Goal: Task Accomplishment & Management: Manage account settings

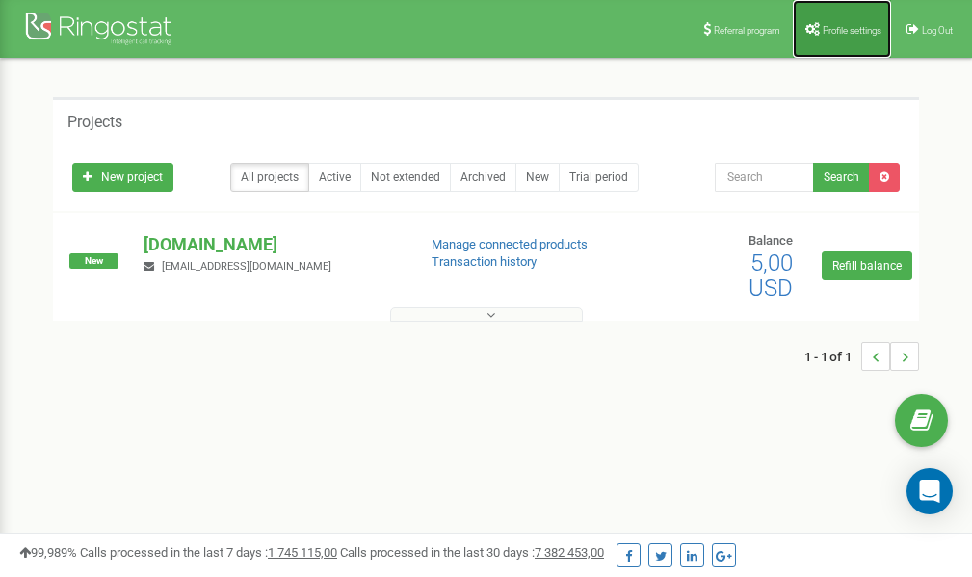
click at [837, 25] on span "Profile settings" at bounding box center [852, 30] width 59 height 11
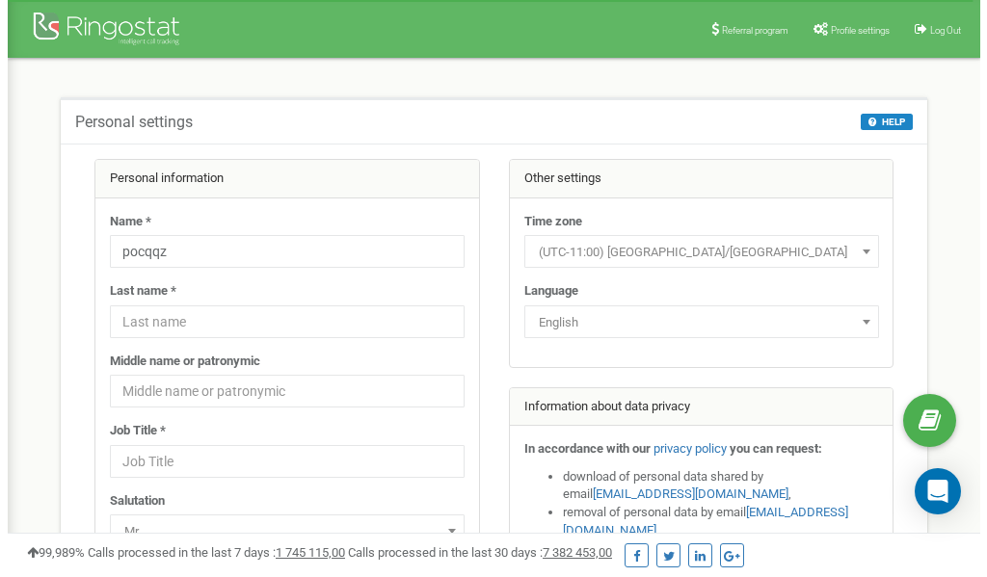
scroll to position [96, 0]
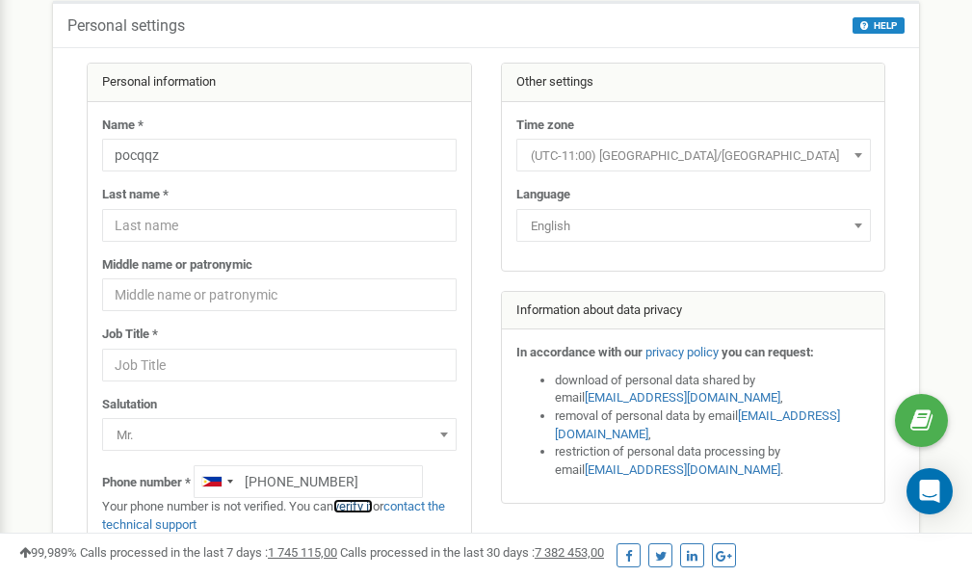
click at [360, 506] on link "verify it" at bounding box center [353, 506] width 40 height 14
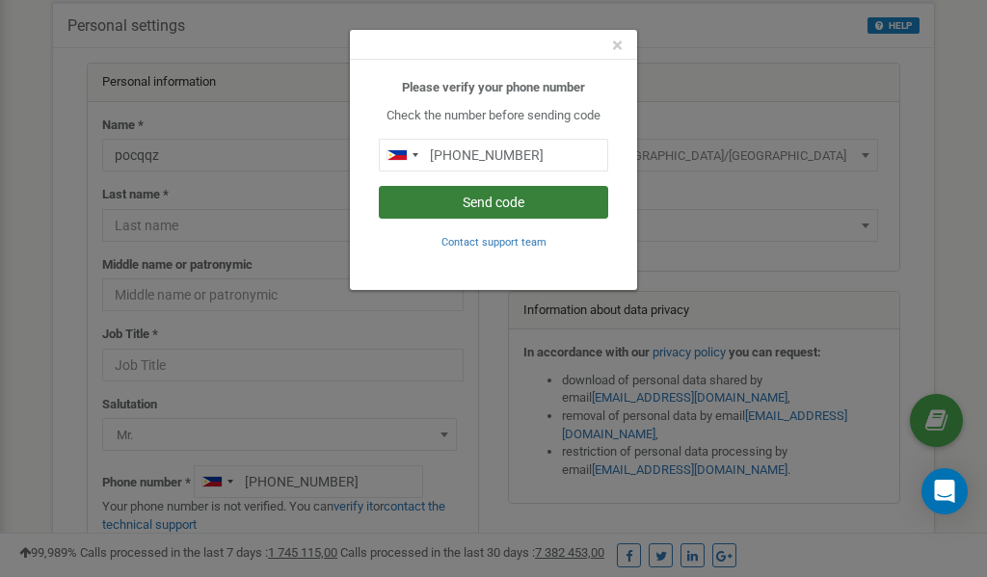
click at [475, 206] on button "Send code" at bounding box center [493, 202] width 229 height 33
